Goal: Transaction & Acquisition: Register for event/course

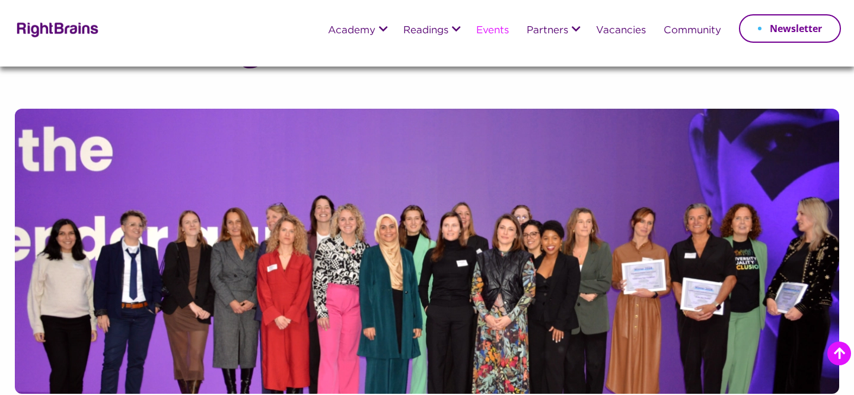
scroll to position [255, 0]
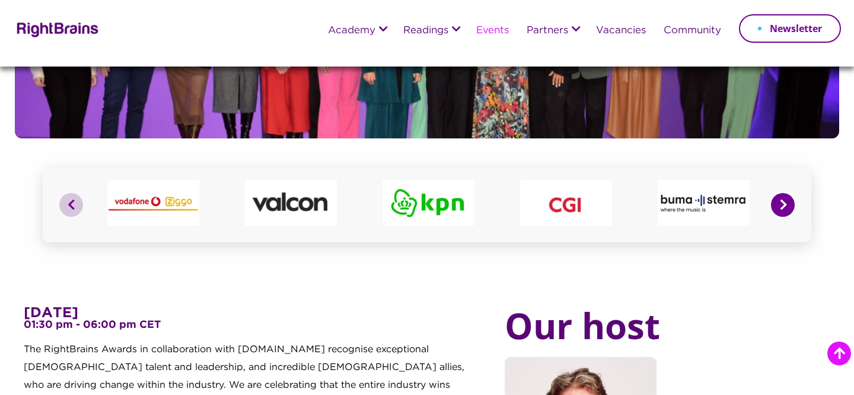
click at [781, 202] on button "Next" at bounding box center [783, 205] width 24 height 24
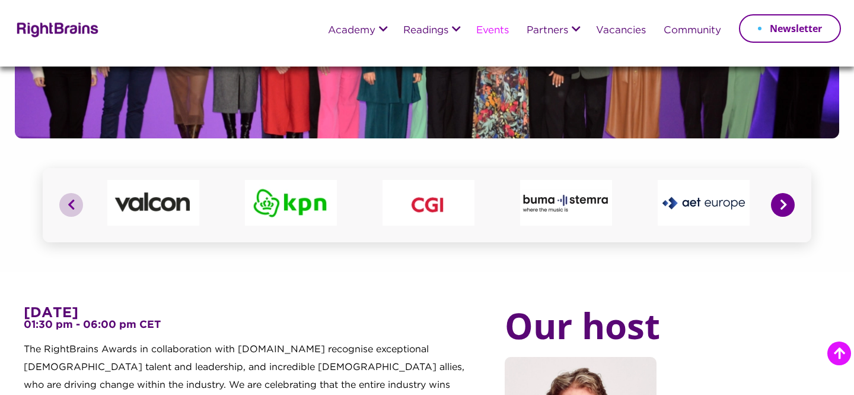
click at [781, 202] on button "Next" at bounding box center [783, 205] width 24 height 24
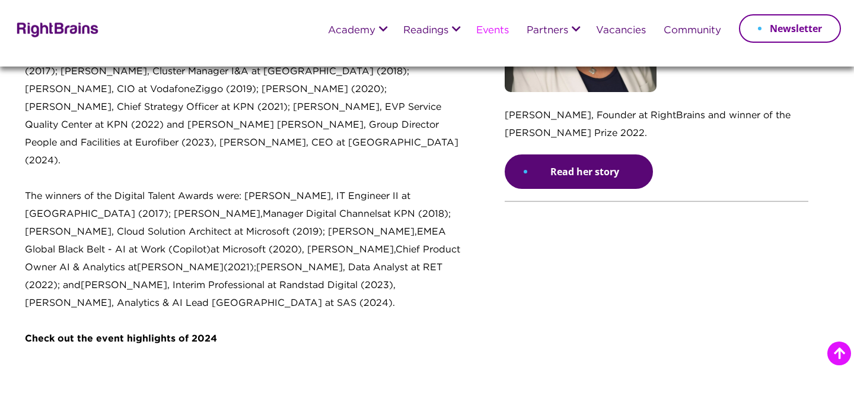
scroll to position [1244, 0]
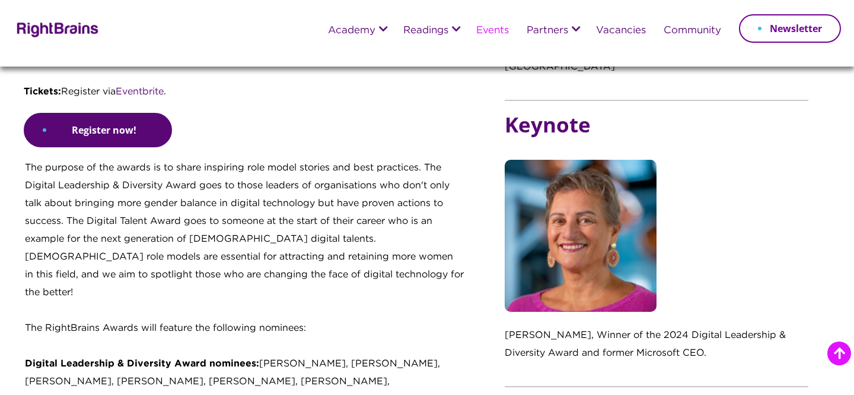
scroll to position [740, 0]
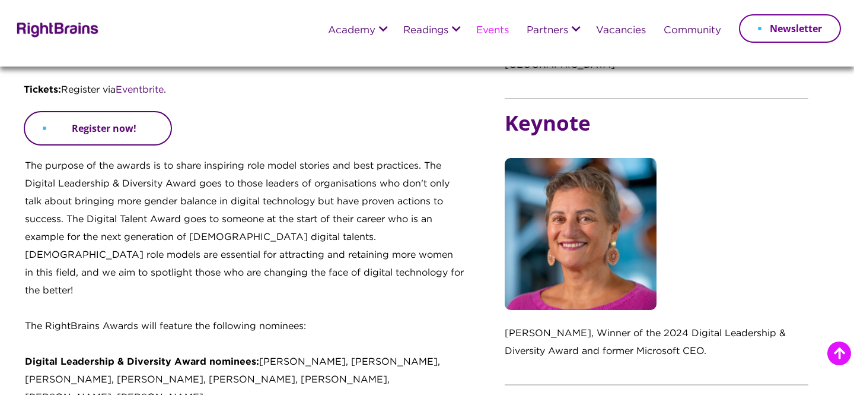
click at [116, 128] on link "Register now!" at bounding box center [98, 128] width 148 height 34
